Goal: Check status: Check status

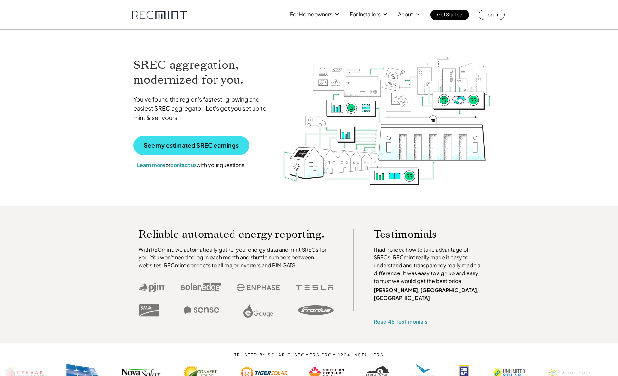
click at [203, 150] on link "See my estimated SREC earnings" at bounding box center [191, 145] width 116 height 19
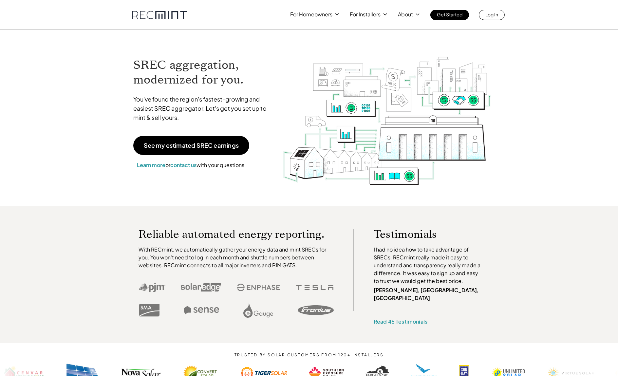
click at [493, 13] on p "Log In" at bounding box center [491, 14] width 13 height 9
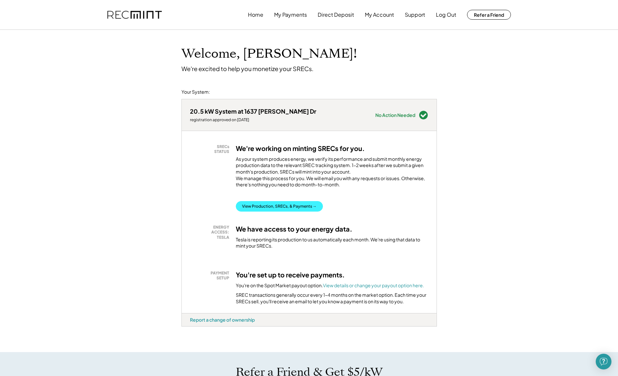
click at [296, 212] on button "View Production, SRECs, & Payments →" at bounding box center [279, 206] width 87 height 10
